Goal: Task Accomplishment & Management: Complete application form

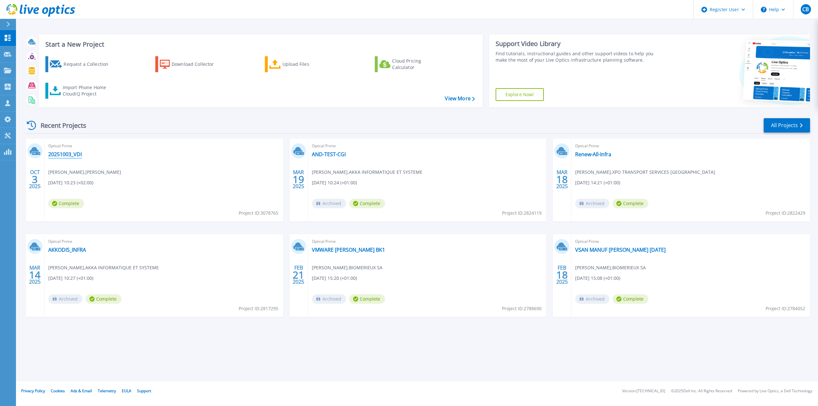
click at [64, 155] on link "20251003_VDI" at bounding box center [65, 154] width 34 height 6
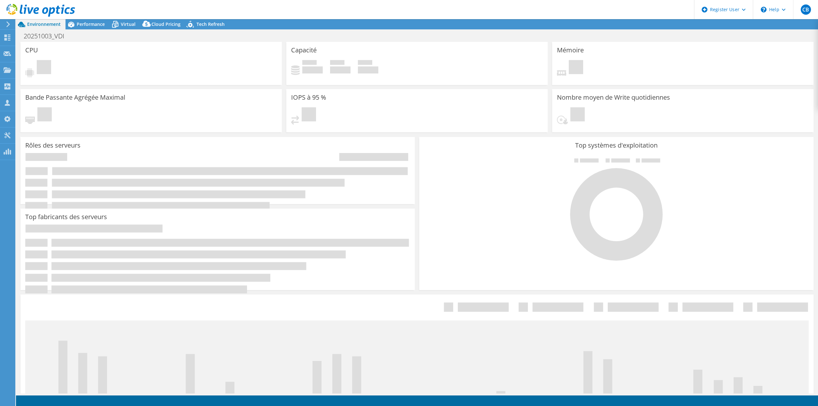
drag, startPoint x: 286, startPoint y: 8, endPoint x: 267, endPoint y: 9, distance: 19.2
click at [267, 9] on header "CB Utilisateur Dell Christophe Breysse Christophe.Breysse@dell.com Dell My Prof…" at bounding box center [409, 9] width 818 height 19
drag, startPoint x: 267, startPoint y: 9, endPoint x: 248, endPoint y: 9, distance: 18.9
click at [248, 9] on header "CB Utilisateur Dell Christophe Breysse Christophe.Breysse@dell.com Dell My Prof…" at bounding box center [409, 9] width 818 height 19
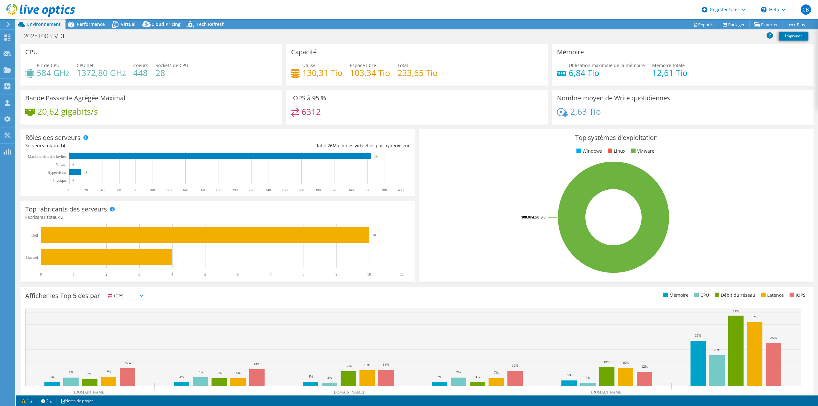
drag, startPoint x: 238, startPoint y: 62, endPoint x: 211, endPoint y: 67, distance: 27.7
click at [211, 67] on div "Pic de CPU 584 GHz CPU net 1372,80 GHz Coeurs 448 Sockets de CPU 28" at bounding box center [151, 72] width 252 height 21
click at [97, 24] on span "Performance" at bounding box center [91, 24] width 28 height 6
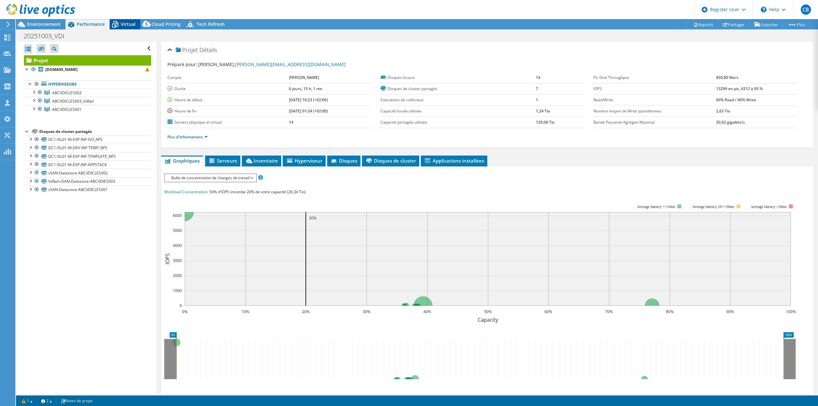
click at [116, 21] on icon at bounding box center [115, 22] width 4 height 2
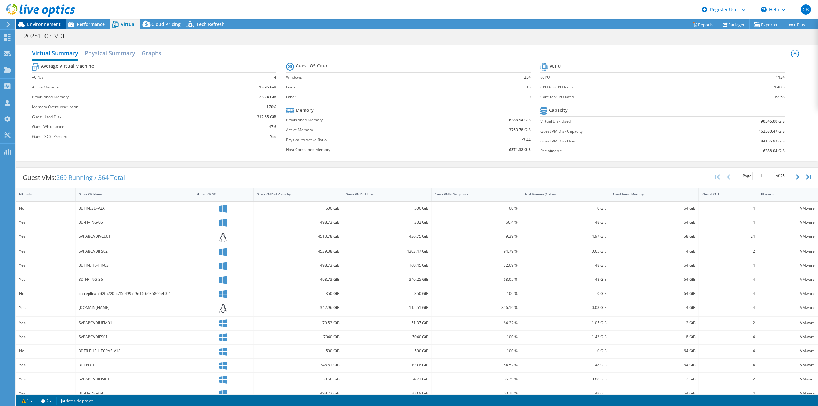
click at [50, 25] on span "Environnement" at bounding box center [44, 24] width 34 height 6
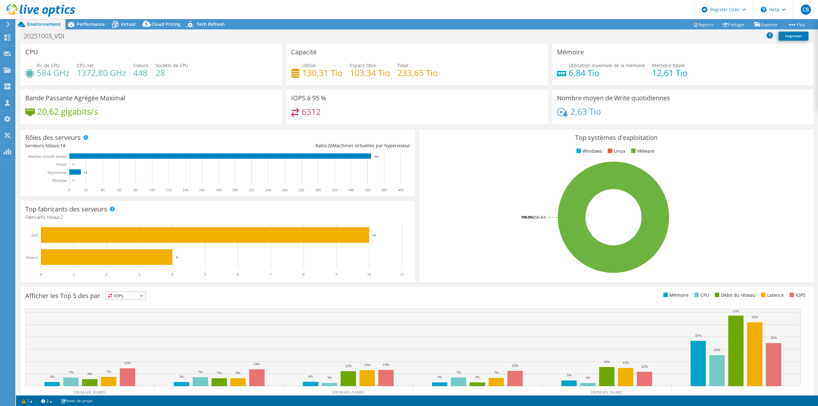
drag, startPoint x: 319, startPoint y: 10, endPoint x: 310, endPoint y: 10, distance: 8.9
click at [310, 10] on header "CB Utilisateur Dell Christophe Breysse Christophe.Breysse@dell.com Dell My Prof…" at bounding box center [409, 9] width 818 height 19
click at [7, 55] on use at bounding box center [8, 53] width 8 height 5
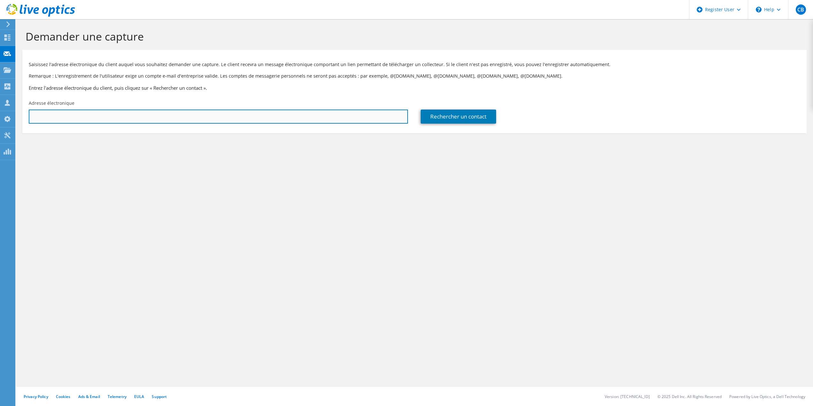
click at [145, 123] on input "text" at bounding box center [218, 117] width 379 height 14
type input "[PERSON_NAME][EMAIL_ADDRESS][DOMAIN_NAME]"
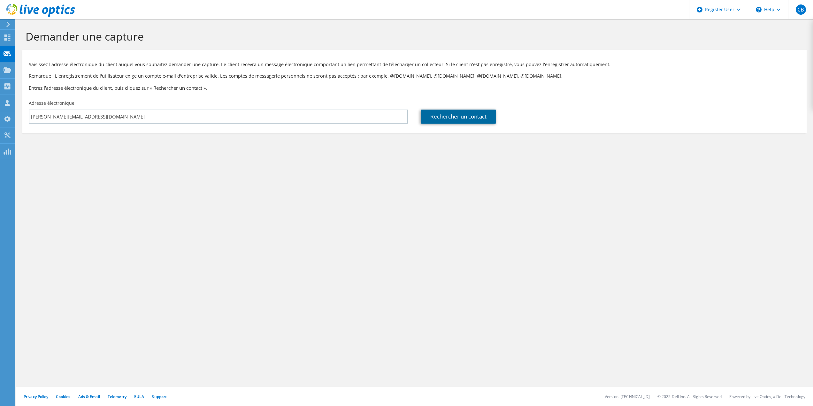
click at [459, 113] on link "Rechercher un contact" at bounding box center [458, 117] width 75 height 14
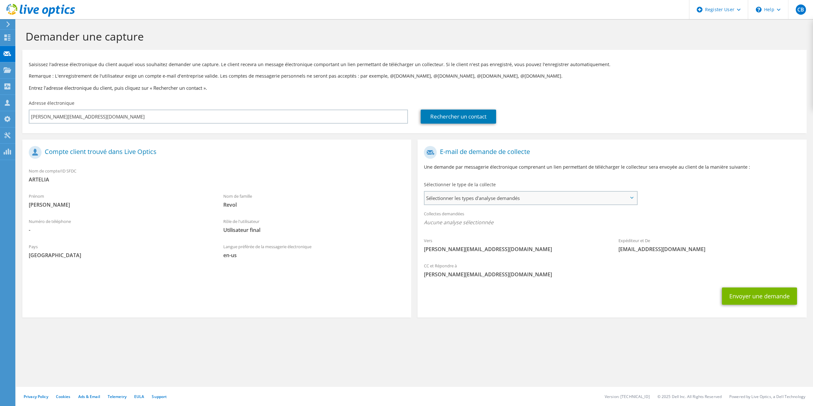
click at [590, 197] on span "Sélectionner les types d'analyse demandés" at bounding box center [531, 198] width 212 height 13
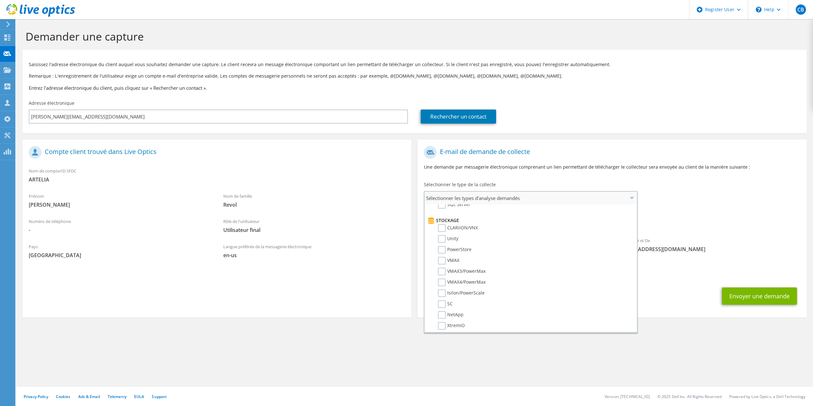
scroll to position [90, 0]
click at [565, 147] on h1 "E-mail de demande de collecte" at bounding box center [610, 152] width 373 height 13
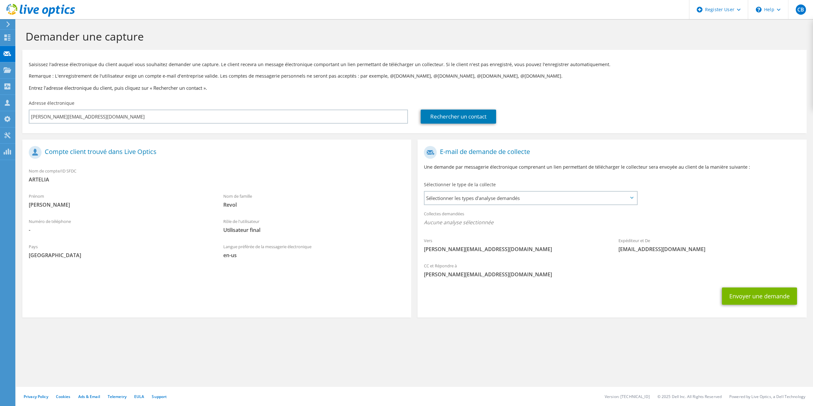
drag, startPoint x: 294, startPoint y: 357, endPoint x: 251, endPoint y: 355, distance: 43.2
click at [251, 355] on div "Demander une capture Saisissez l'adresse électronique du client auquel vous sou…" at bounding box center [414, 212] width 797 height 387
drag, startPoint x: 288, startPoint y: 151, endPoint x: 216, endPoint y: 152, distance: 72.2
drag, startPoint x: 216, startPoint y: 152, endPoint x: 186, endPoint y: 156, distance: 30.6
drag, startPoint x: 186, startPoint y: 156, endPoint x: 162, endPoint y: 159, distance: 23.6
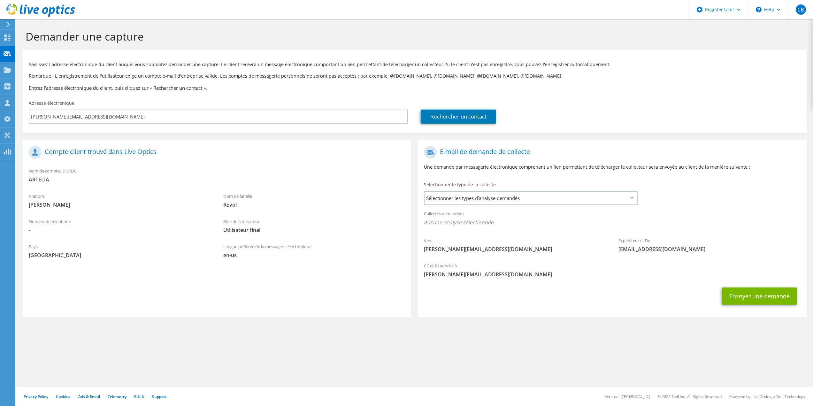
click at [162, 159] on div "Compte client trouvé dans Live Optics" at bounding box center [216, 153] width 389 height 21
drag, startPoint x: 150, startPoint y: 155, endPoint x: 124, endPoint y: 150, distance: 27.1
click at [124, 150] on h1 "Compte client trouvé dans Live Optics" at bounding box center [215, 152] width 373 height 13
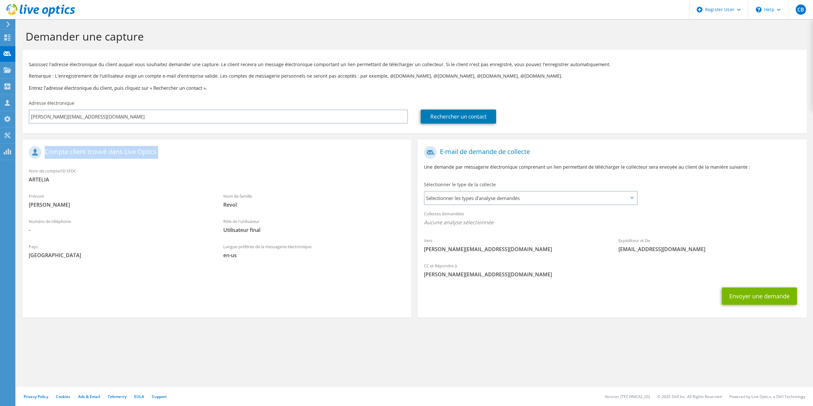
click at [124, 150] on h1 "Compte client trouvé dans Live Optics" at bounding box center [215, 152] width 373 height 13
click at [137, 155] on h1 "Compte client trouvé dans Live Optics" at bounding box center [215, 152] width 373 height 13
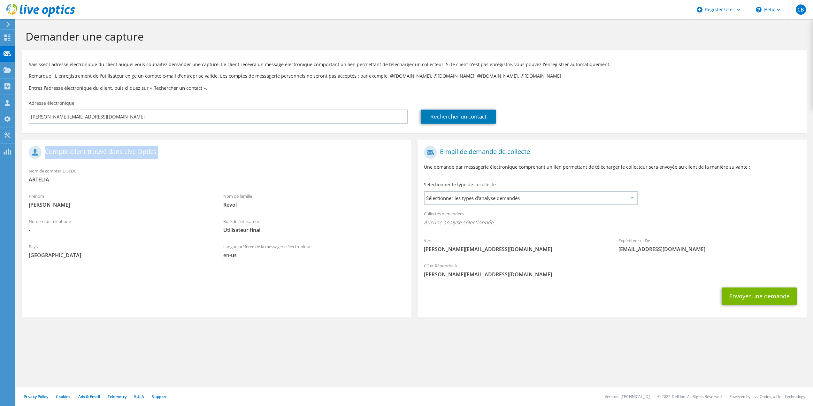
click at [137, 155] on h1 "Compte client trouvé dans Live Optics" at bounding box center [215, 152] width 373 height 13
click at [132, 93] on div "Saisissez l'adresse électronique du client auquel vous souhaitez demander une c…" at bounding box center [414, 75] width 785 height 44
drag, startPoint x: 616, startPoint y: 103, endPoint x: 574, endPoint y: 86, distance: 45.3
drag, startPoint x: 574, startPoint y: 86, endPoint x: 527, endPoint y: 75, distance: 48.2
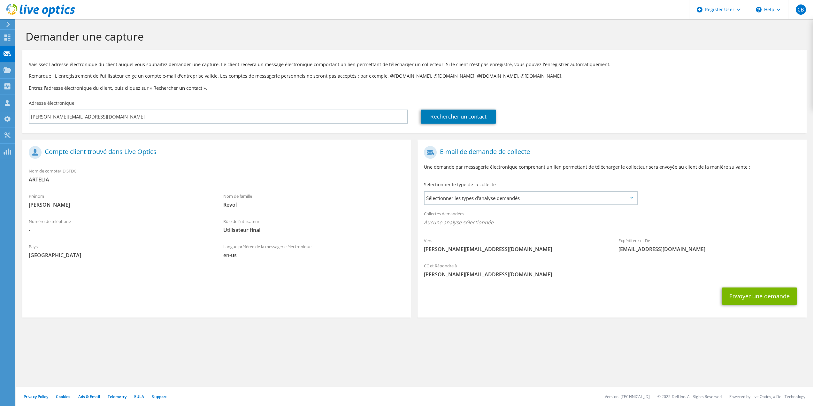
click at [527, 75] on p "Remarque : L'enregistrement de l'utilisateur exige un compte e-mail d'entrepris…" at bounding box center [415, 76] width 772 height 7
drag, startPoint x: 512, startPoint y: 62, endPoint x: 498, endPoint y: 59, distance: 14.7
click at [498, 59] on div "Saisissez l'adresse électronique du client auquel vous souhaitez demander une c…" at bounding box center [414, 75] width 785 height 44
click at [474, 36] on h1 "Demander une capture" at bounding box center [413, 36] width 775 height 13
click at [572, 284] on div "CC et Répondre à [EMAIL_ADDRESS][DOMAIN_NAME]" at bounding box center [612, 271] width 389 height 25
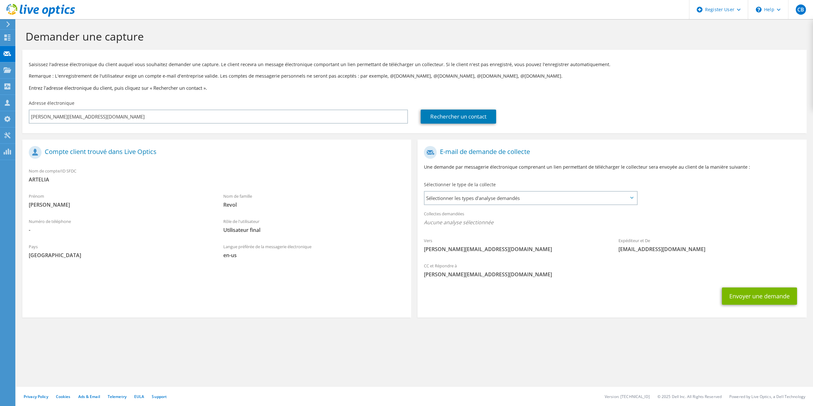
click at [451, 71] on div "Saisissez l'adresse électronique du client auquel vous souhaitez demander une c…" at bounding box center [414, 75] width 785 height 44
drag, startPoint x: 612, startPoint y: 65, endPoint x: 591, endPoint y: 58, distance: 22.2
click at [591, 58] on div "Saisissez l'adresse électronique du client auquel vous souhaitez demander une c…" at bounding box center [414, 75] width 785 height 44
